Goal: Information Seeking & Learning: Learn about a topic

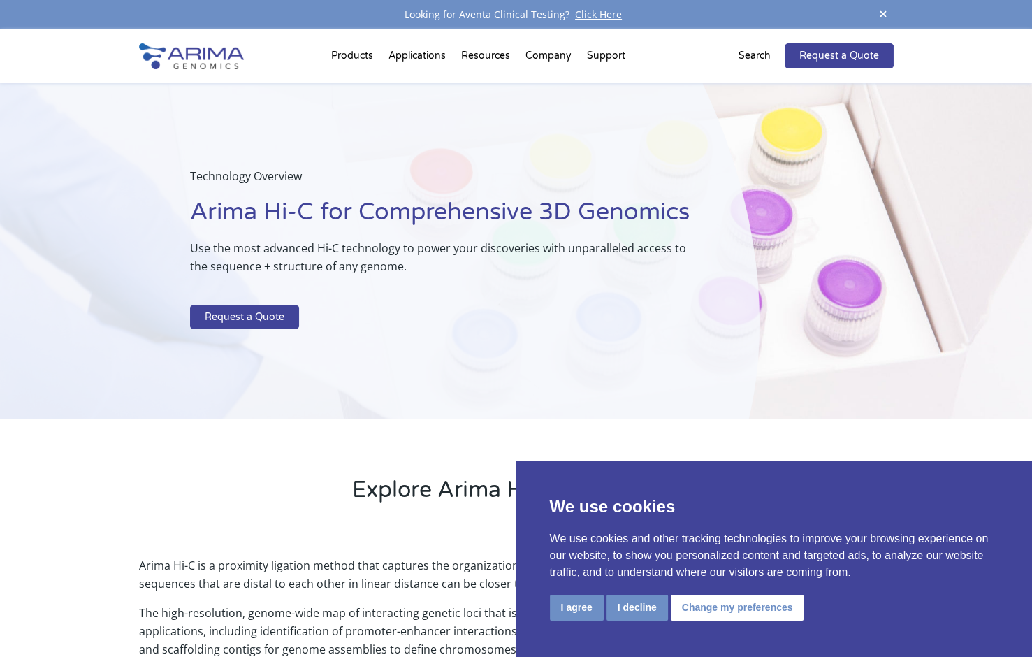
drag, startPoint x: 351, startPoint y: 495, endPoint x: 342, endPoint y: 488, distance: 10.9
click at [351, 495] on div "Explore Arima Hi-C Technology" at bounding box center [516, 477] width 1032 height 119
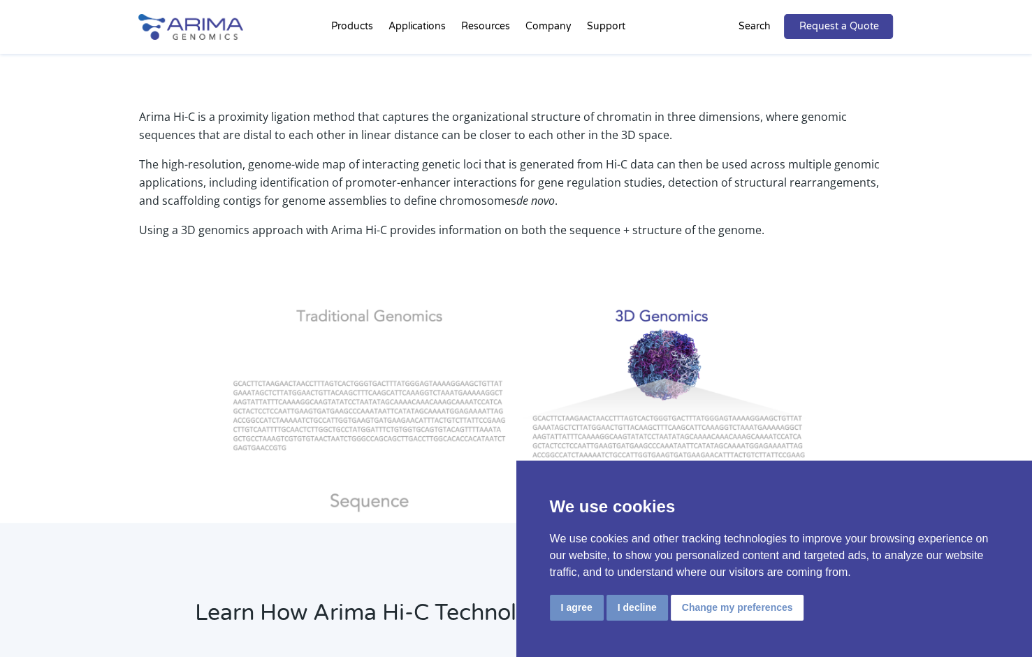
scroll to position [450, 0]
click at [588, 604] on button "I agree" at bounding box center [577, 608] width 54 height 26
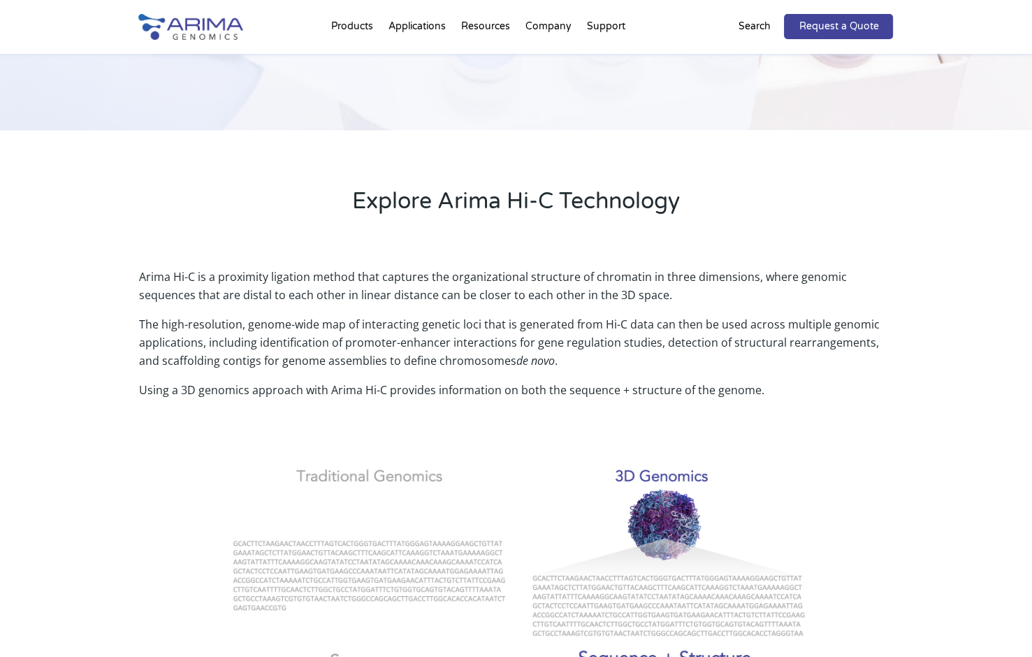
scroll to position [285, 0]
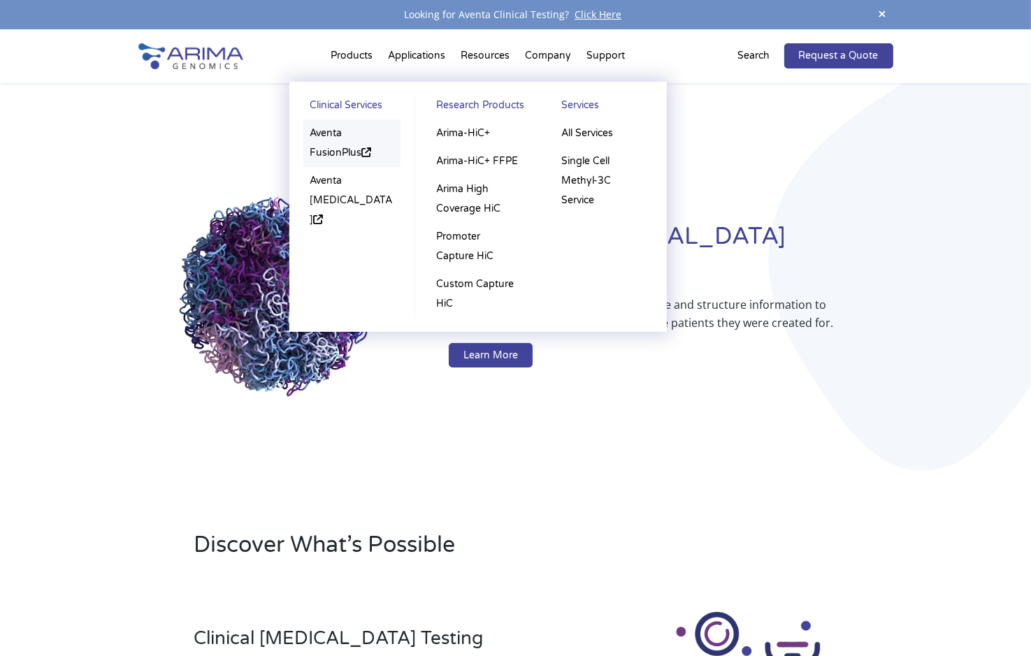
click at [326, 133] on link "Aventa FusionPlus" at bounding box center [352, 143] width 98 height 48
